Goal: Communication & Community: Connect with others

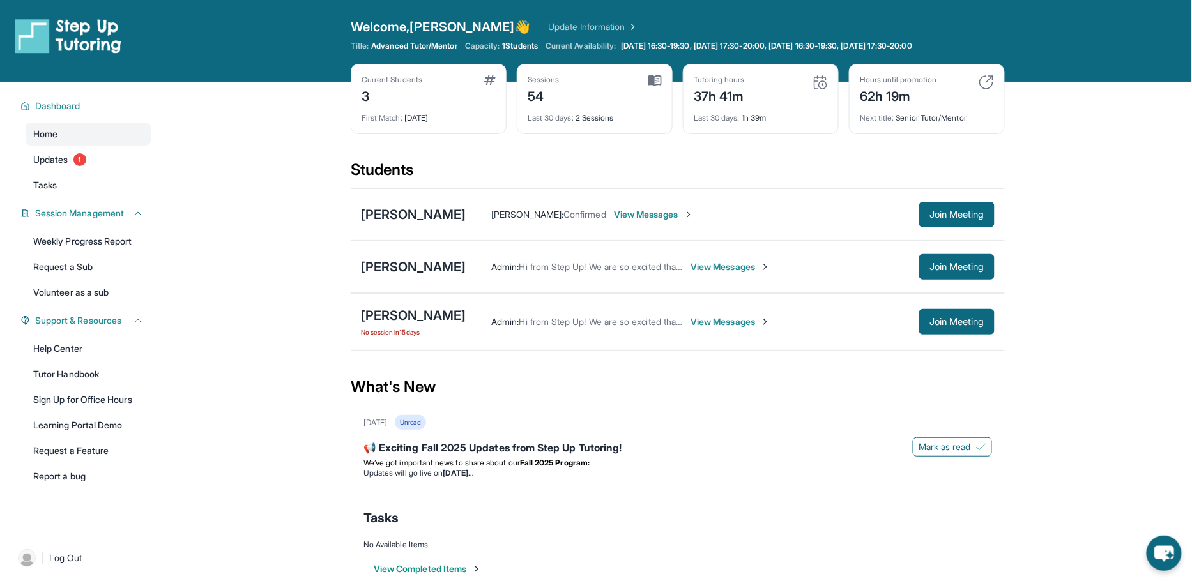
click at [692, 321] on span "View Messages" at bounding box center [730, 321] width 80 height 13
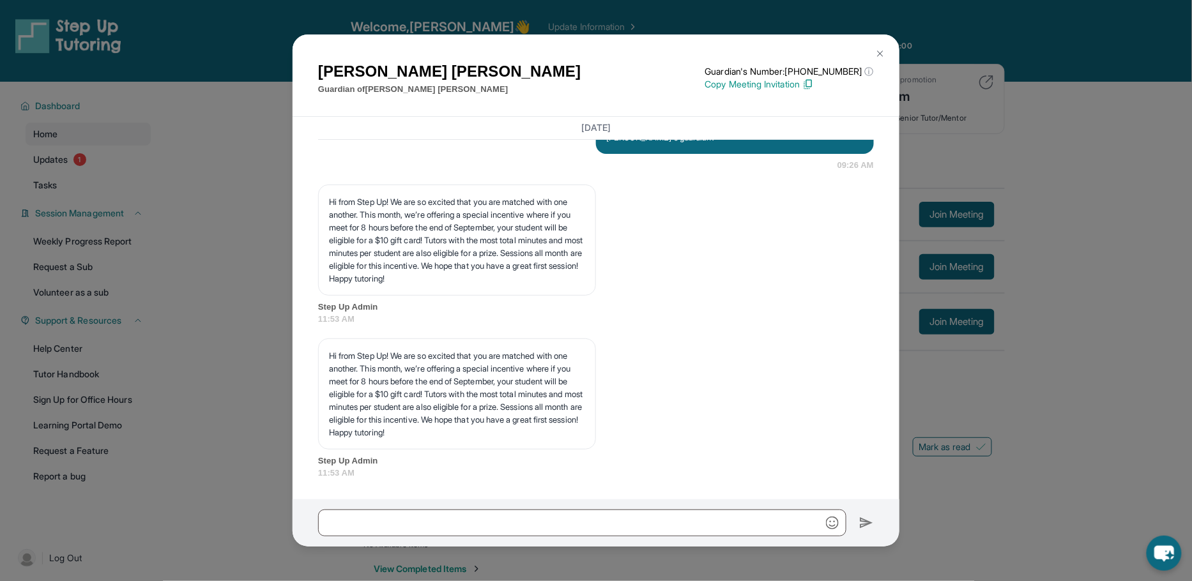
scroll to position [1742, 0]
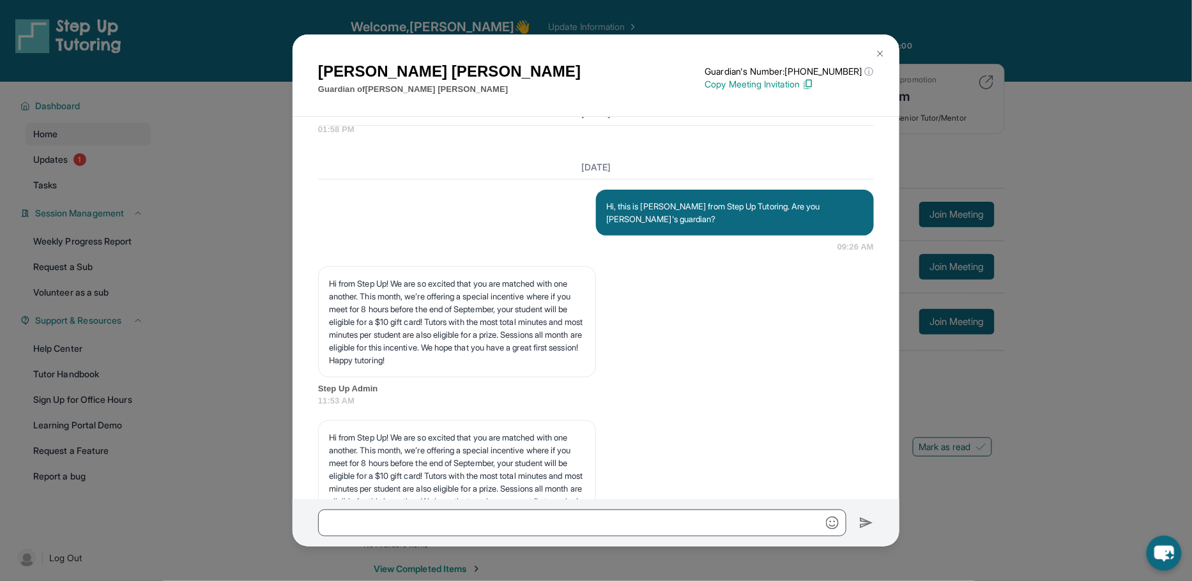
click at [881, 53] on img at bounding box center [880, 54] width 10 height 10
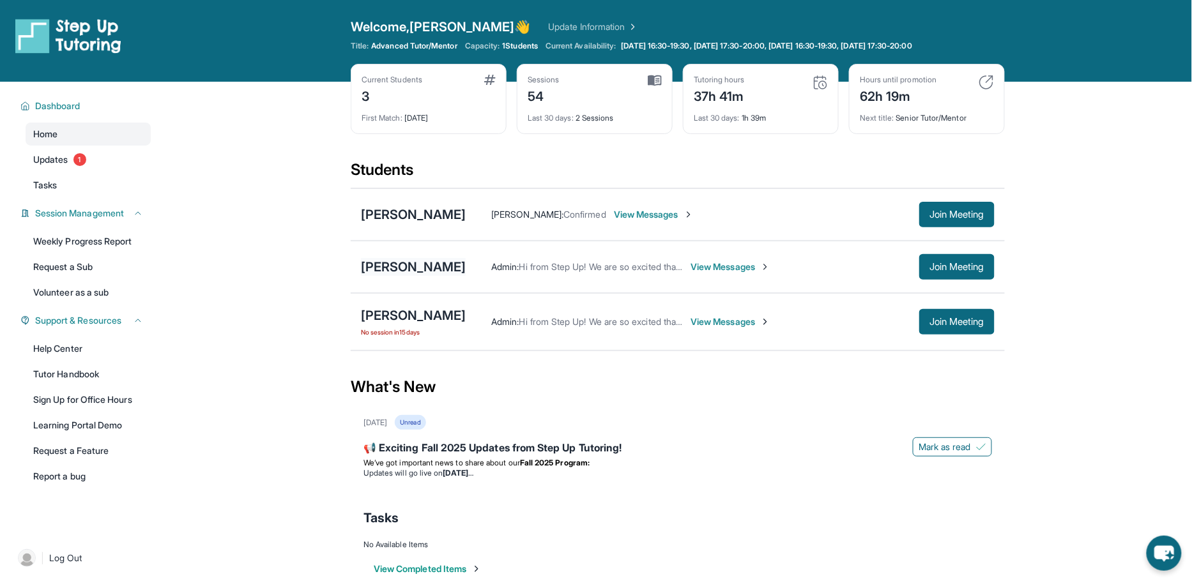
click at [388, 273] on div "[PERSON_NAME]" at bounding box center [413, 267] width 105 height 18
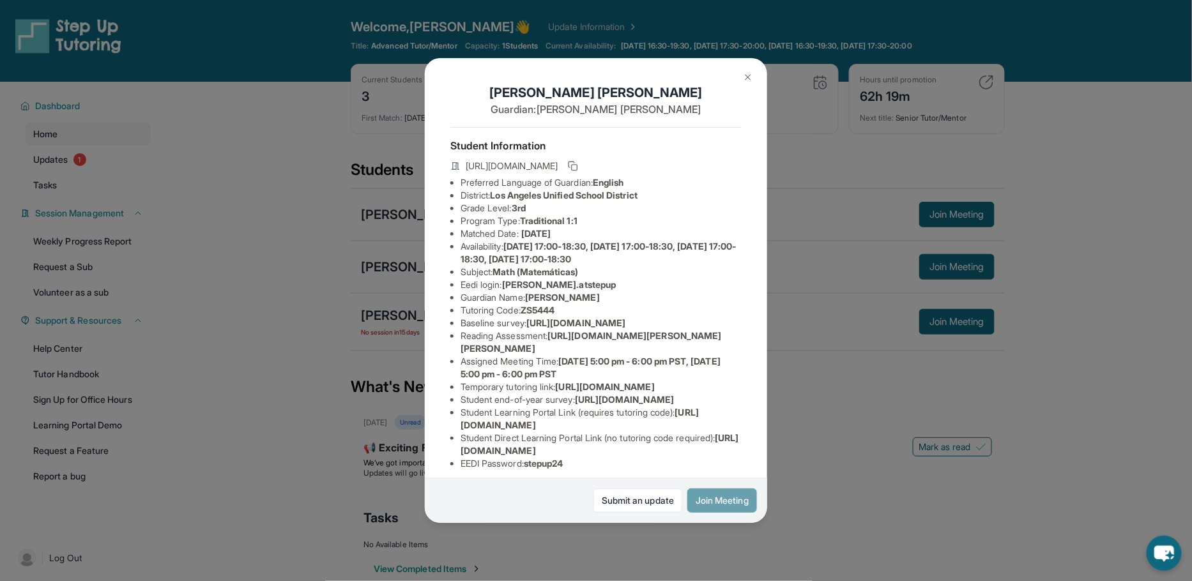
click at [720, 494] on button "Join Meeting" at bounding box center [722, 501] width 70 height 24
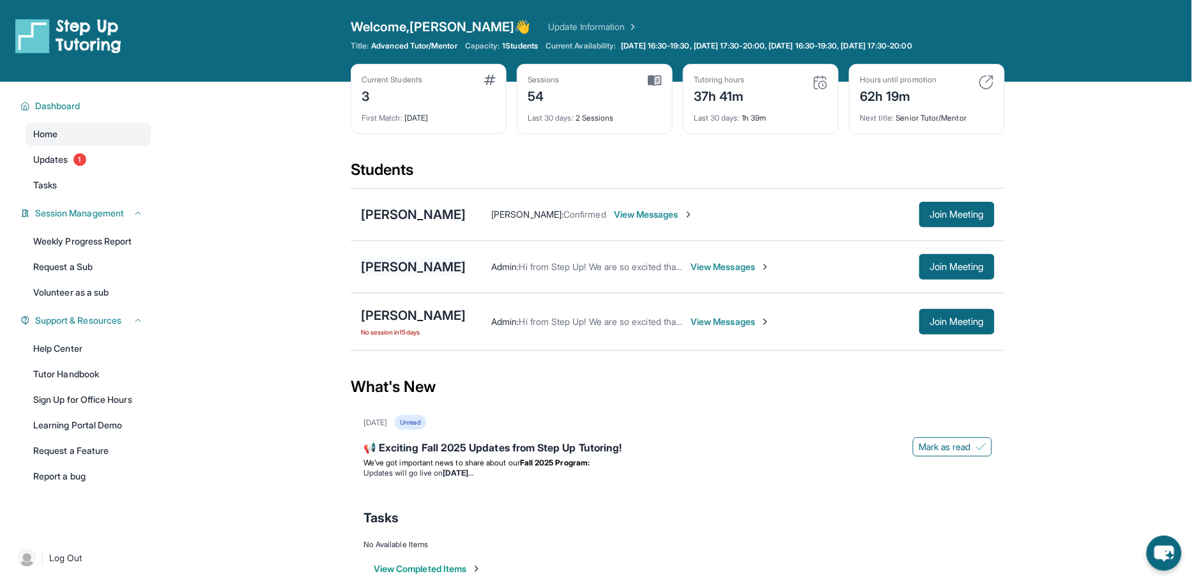
click at [416, 264] on div "[PERSON_NAME]" at bounding box center [413, 267] width 105 height 18
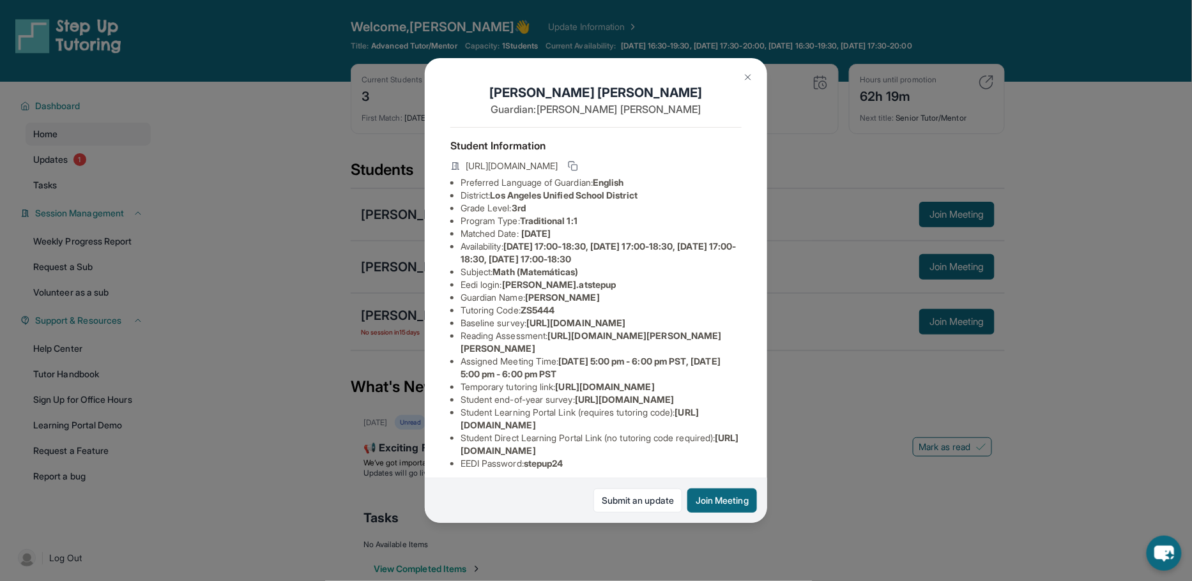
click at [744, 77] on img at bounding box center [748, 77] width 10 height 10
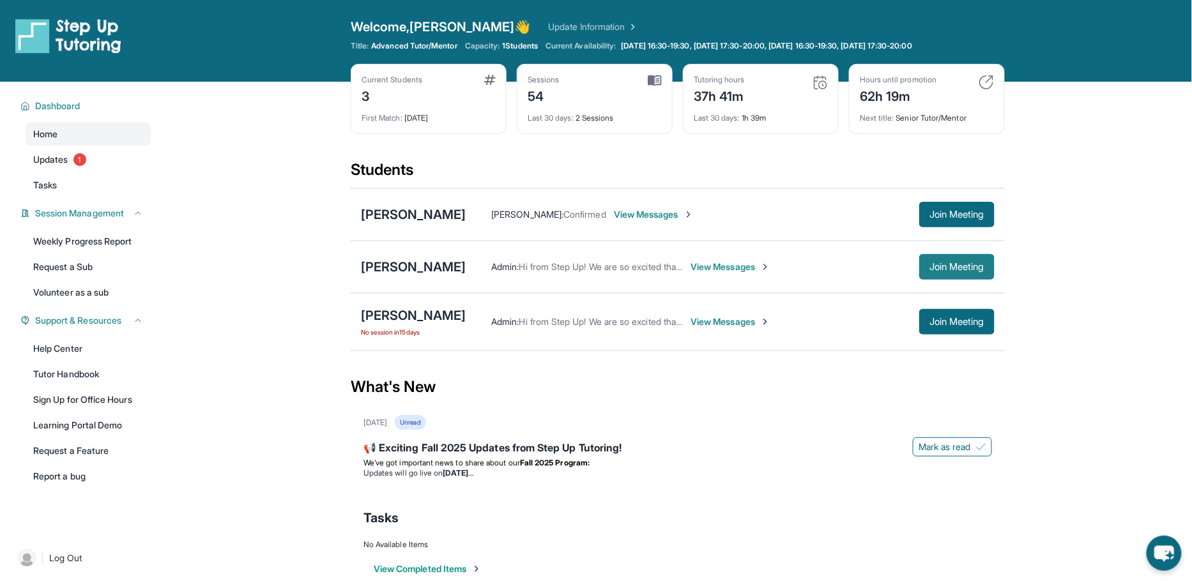
click at [969, 269] on span "Join Meeting" at bounding box center [956, 267] width 55 height 8
click at [417, 261] on div "[PERSON_NAME]" at bounding box center [413, 267] width 105 height 18
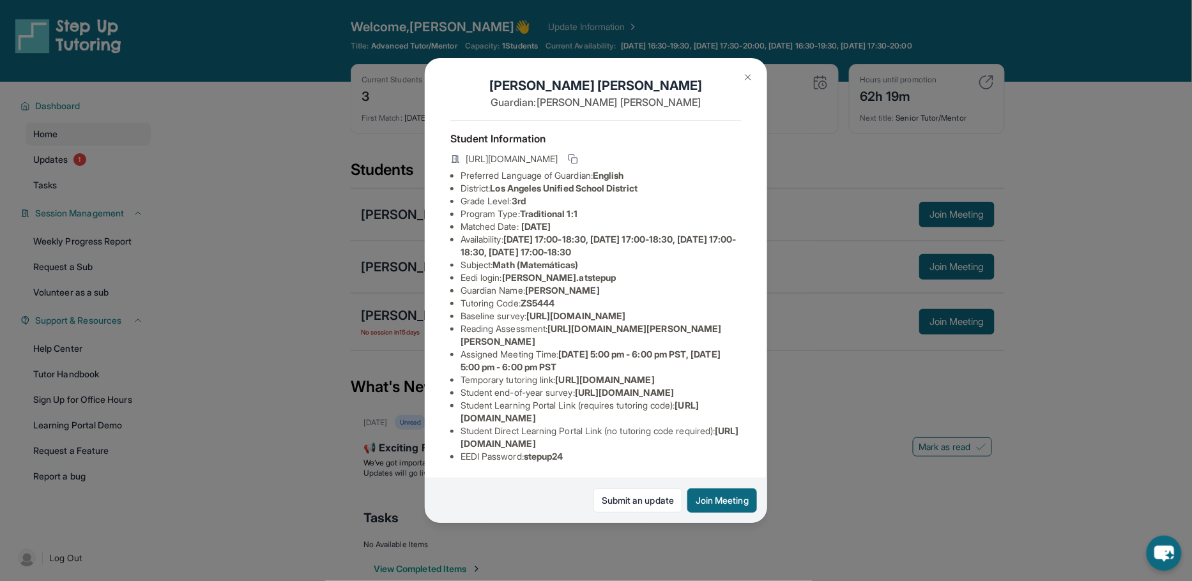
scroll to position [0, 1]
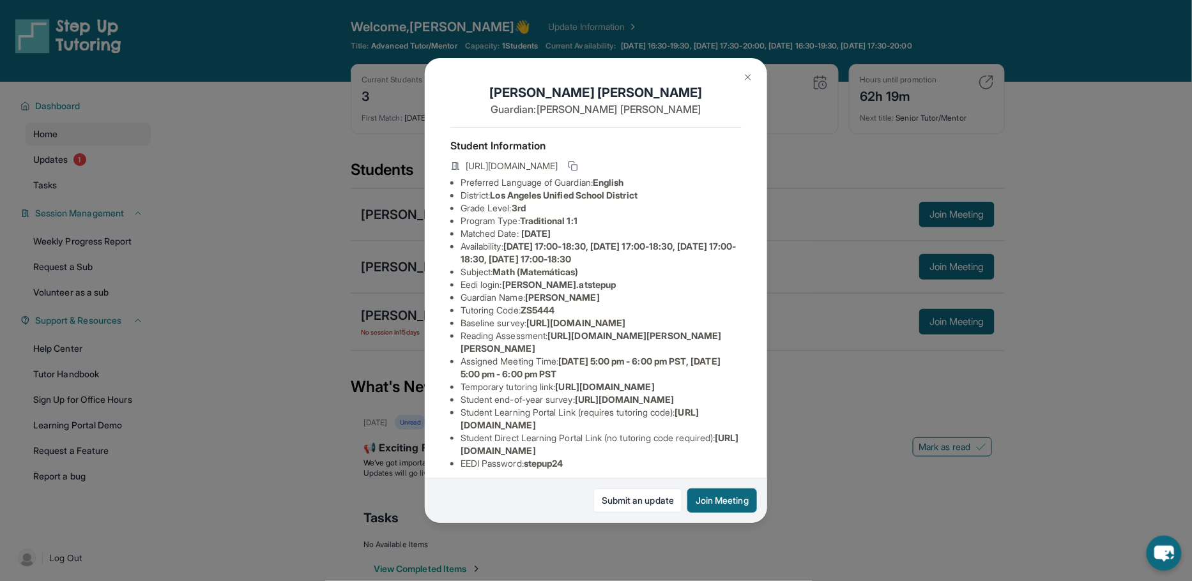
click at [744, 76] on img at bounding box center [748, 77] width 10 height 10
